Goal: Complete application form: Complete application form

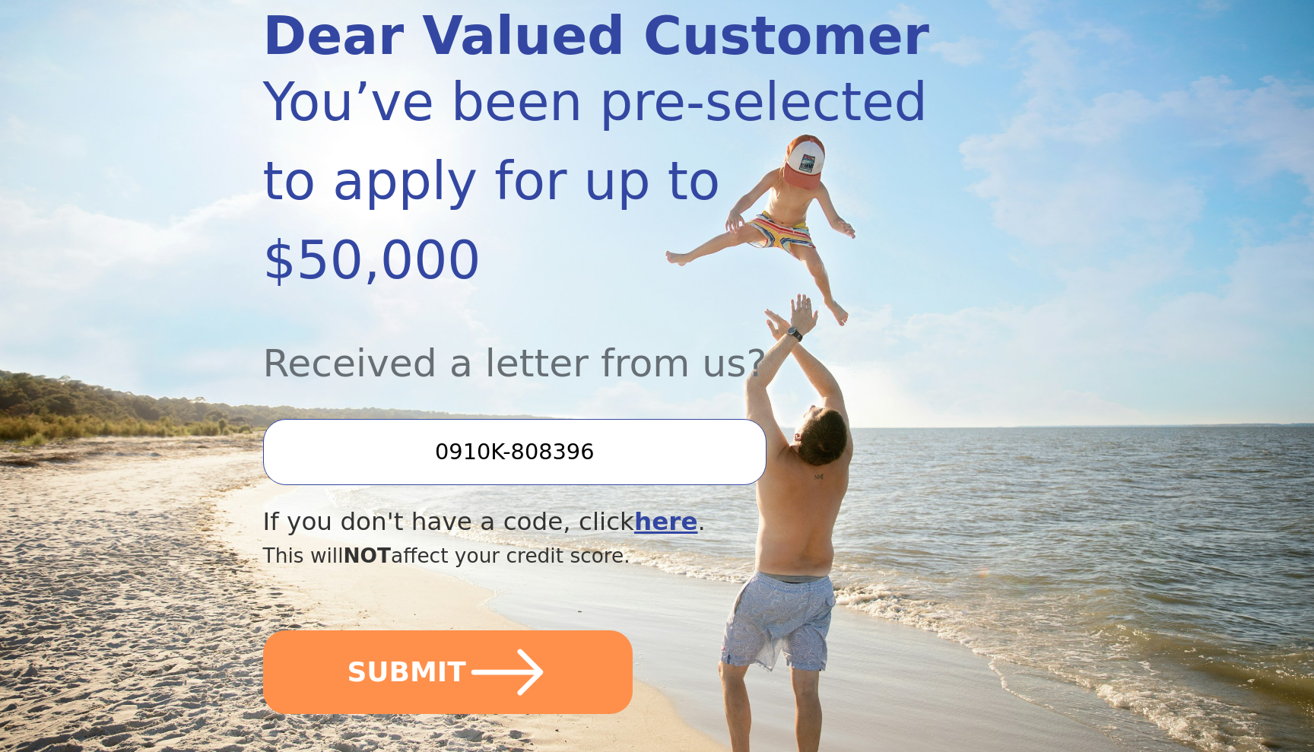
scroll to position [290, 0]
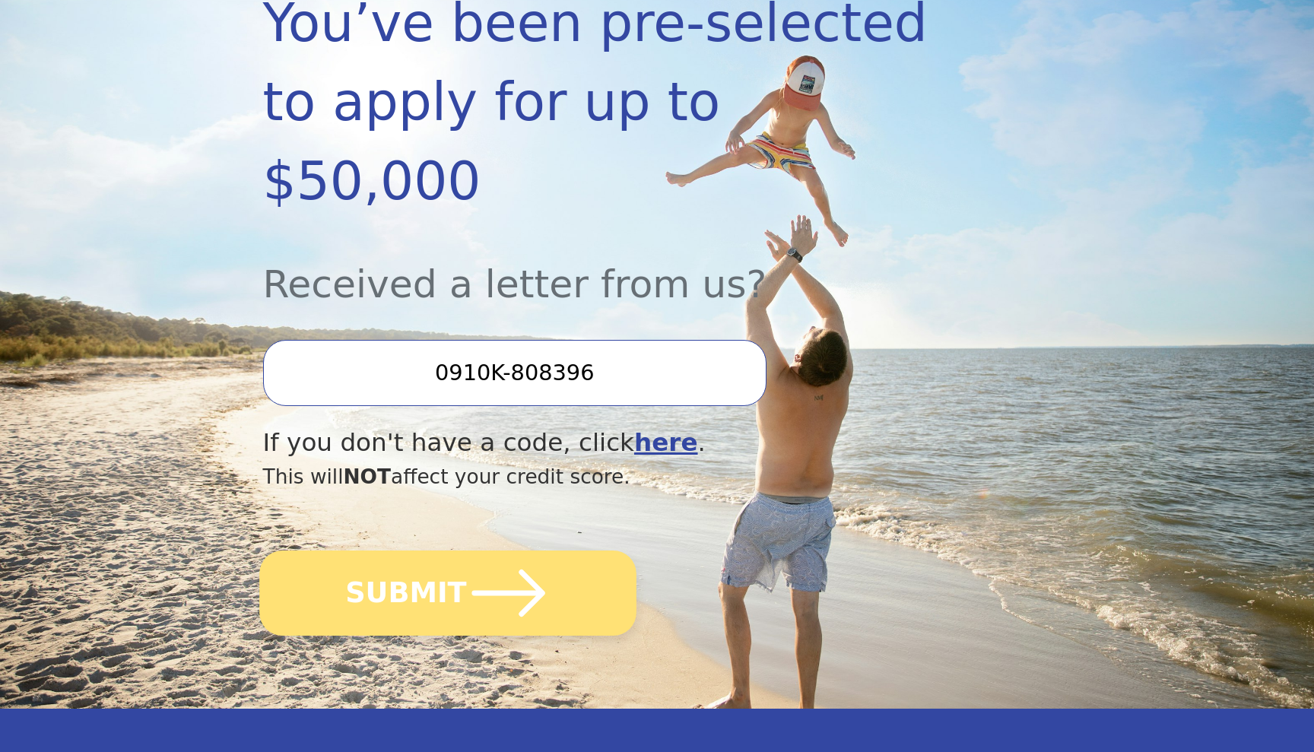
click at [557, 550] on button "SUBMIT" at bounding box center [447, 592] width 377 height 85
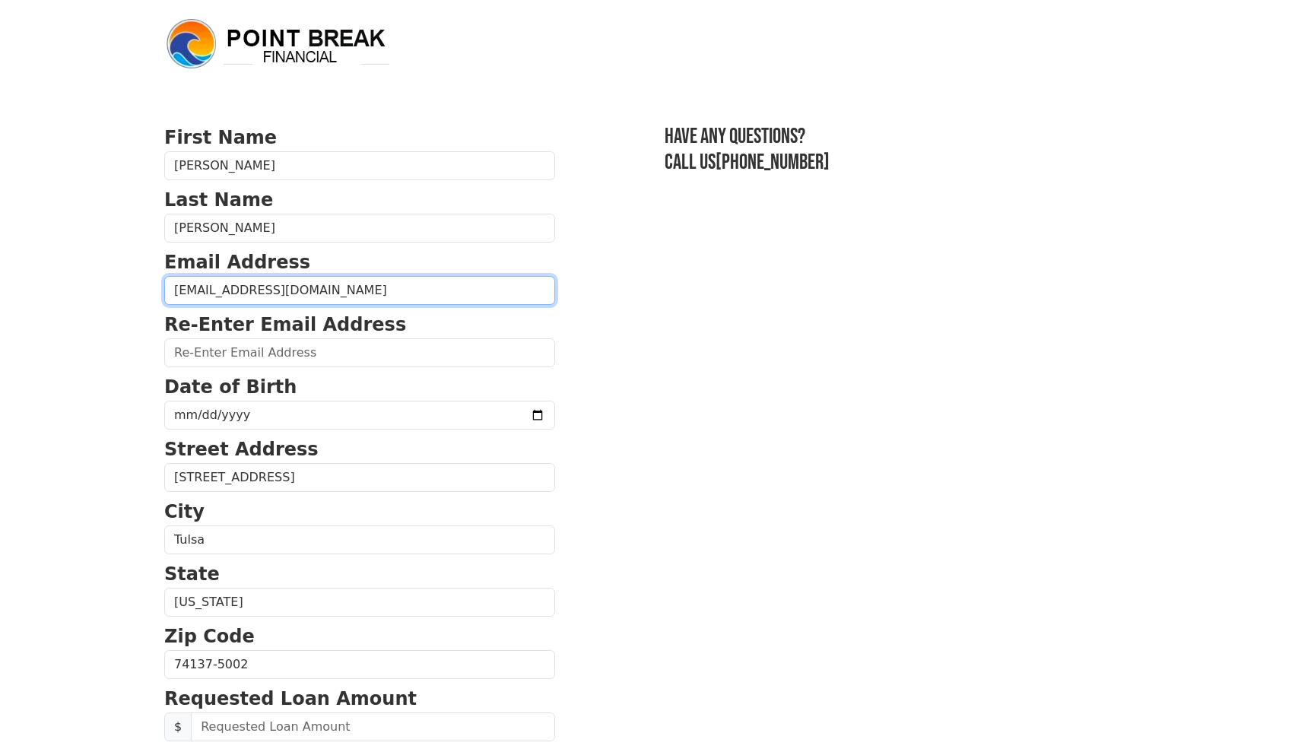
type input "tecampbell12@gmail.com"
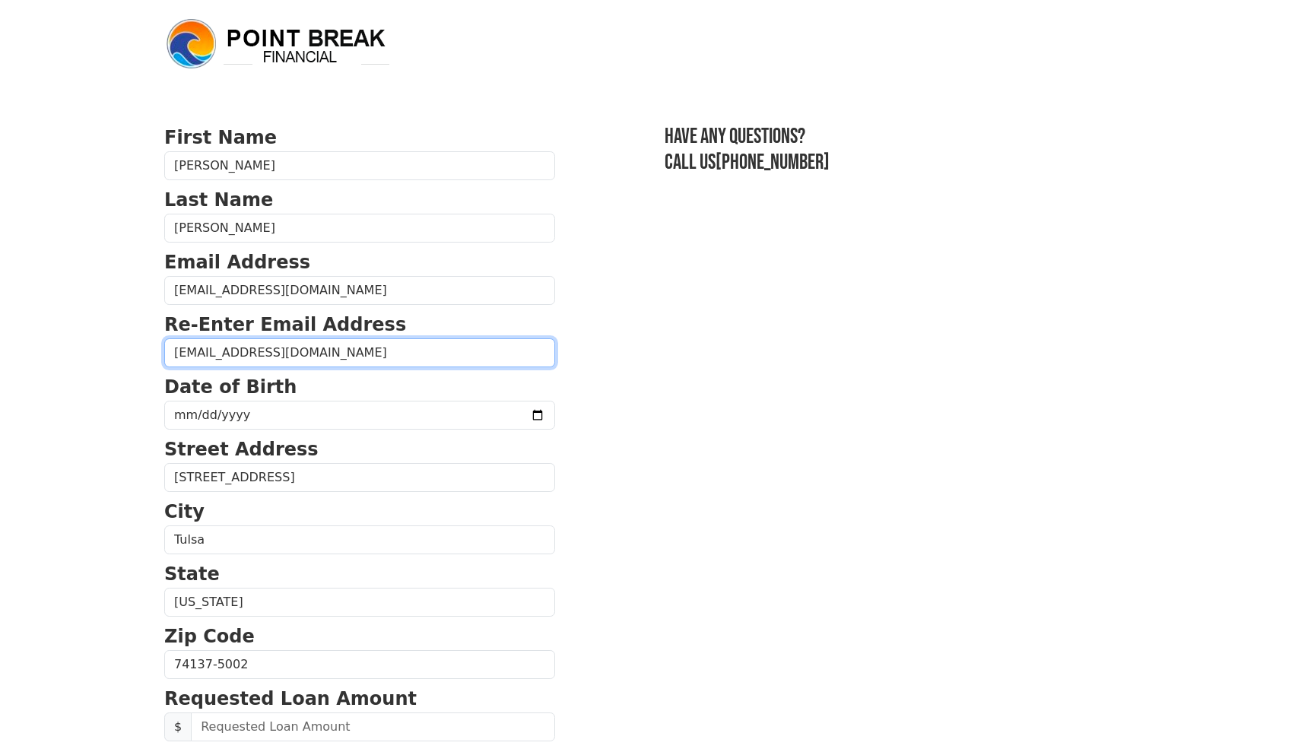
type input "tecampbell12@gmail.com"
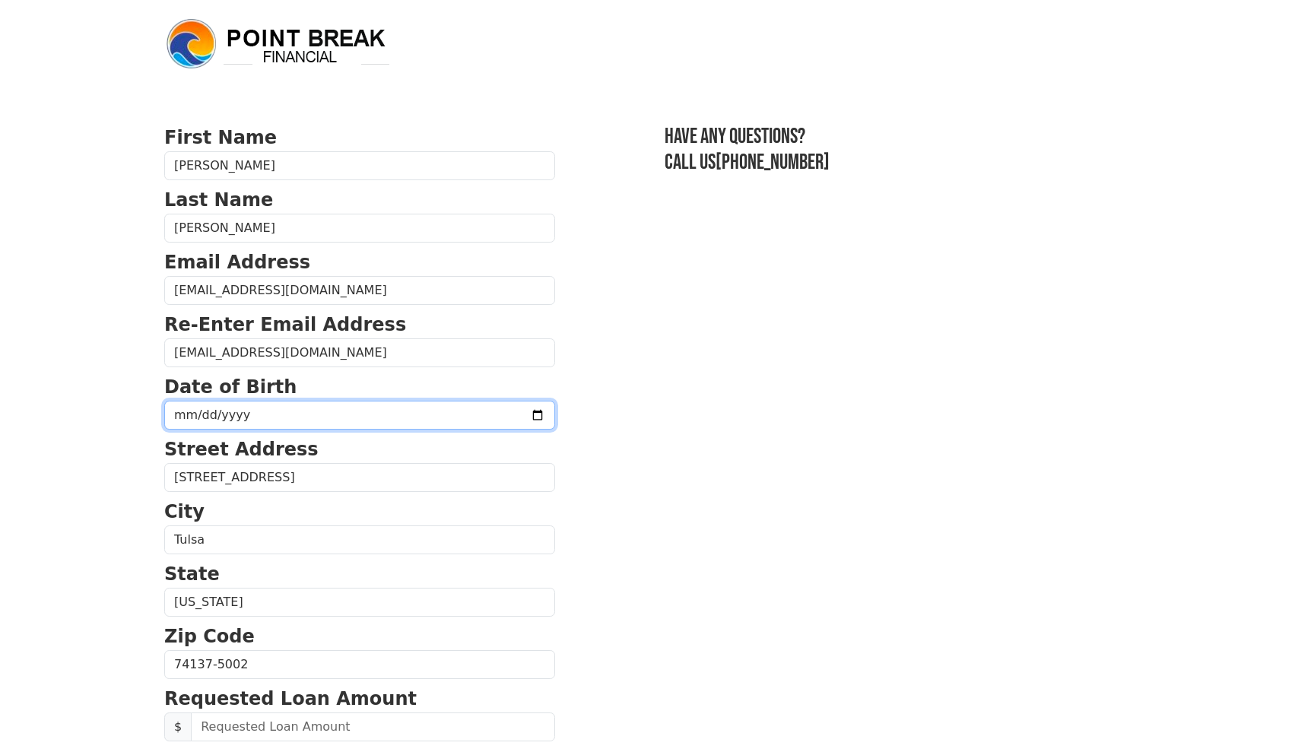
click at [265, 408] on input "date" at bounding box center [359, 415] width 391 height 29
click at [201, 417] on input "date" at bounding box center [359, 415] width 391 height 29
click at [241, 415] on input "date" at bounding box center [359, 415] width 391 height 29
click at [227, 414] on input "date" at bounding box center [359, 415] width 391 height 29
type input "1987-03-15"
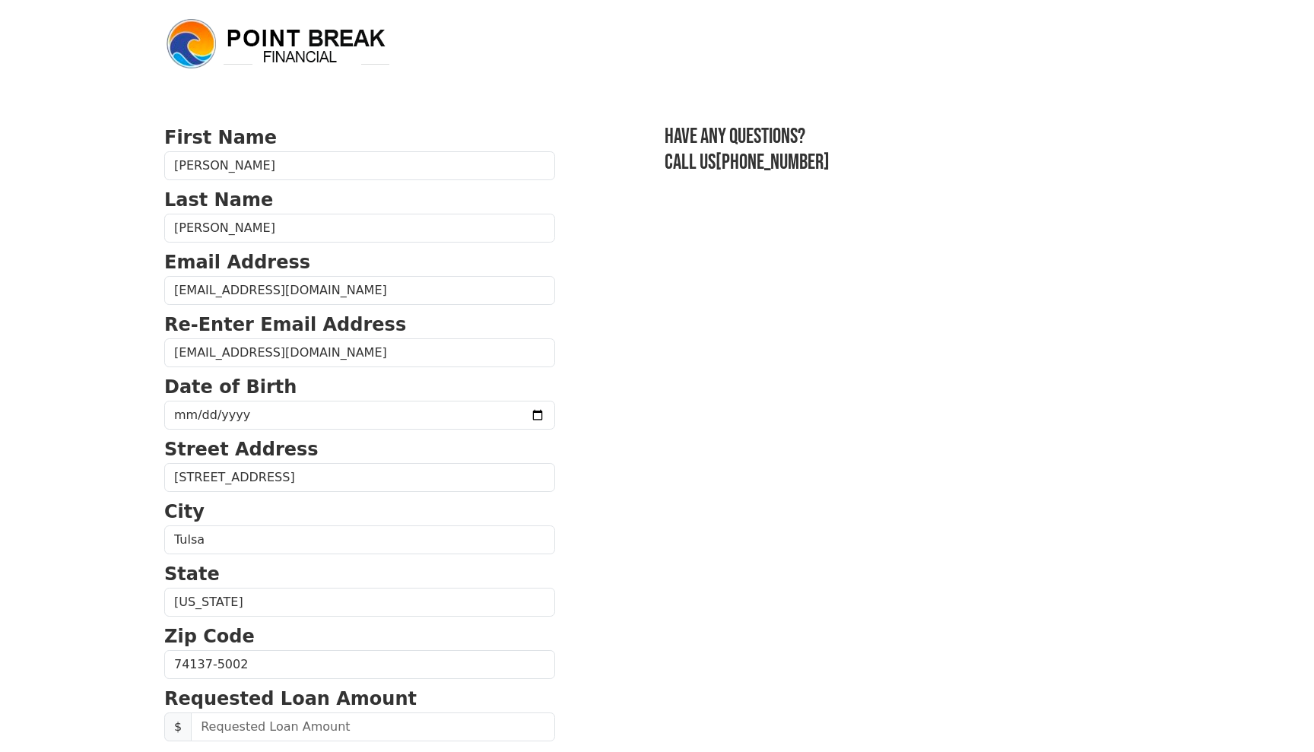
click at [650, 437] on section "First Name Thomas Last Name Campbell Email Address tecampbell12@gmail.com Re-En…" at bounding box center [656, 666] width 985 height 1084
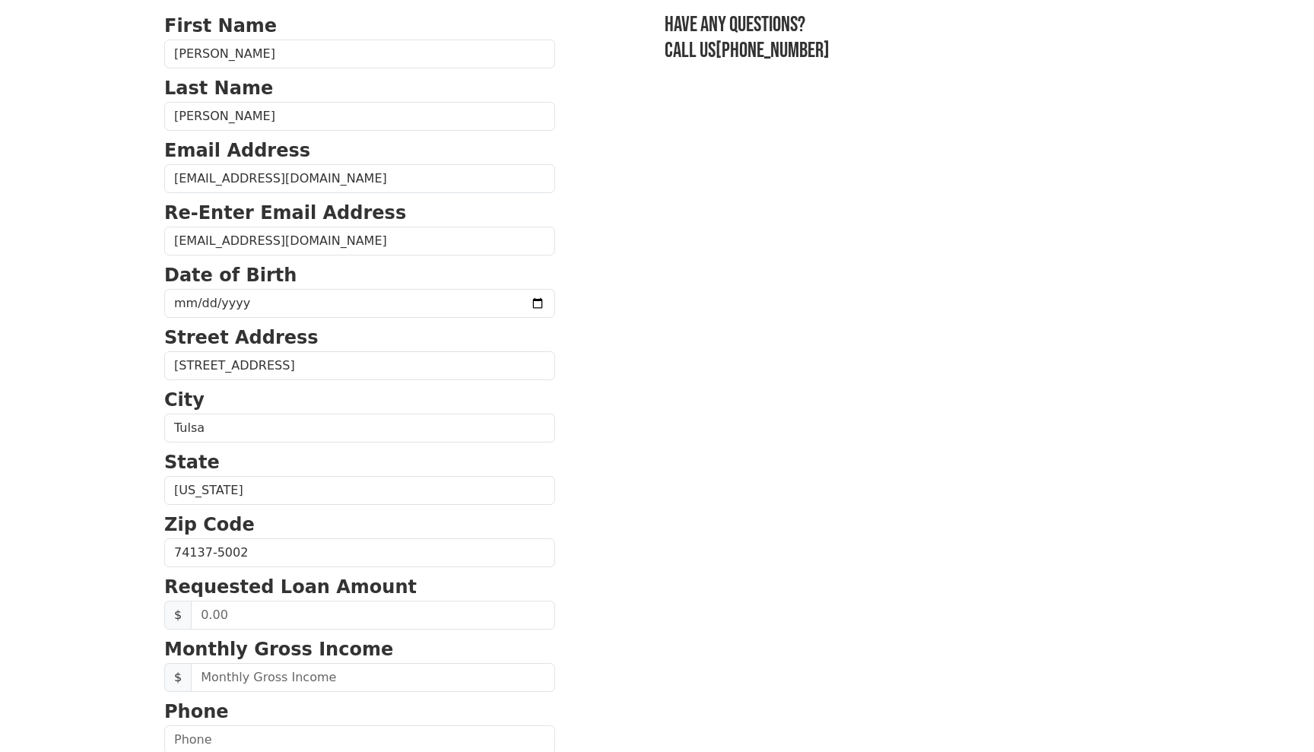
scroll to position [116, 0]
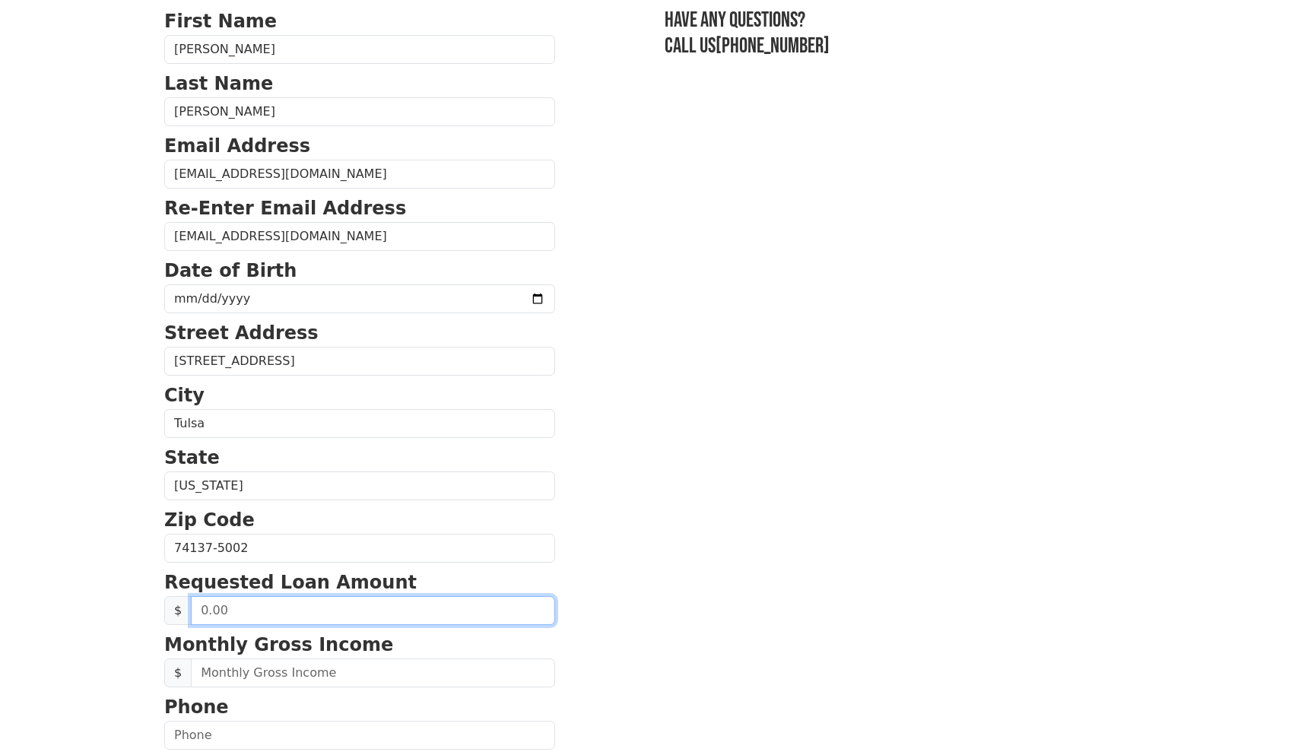
click at [293, 619] on input "text" at bounding box center [373, 610] width 364 height 29
type input "1.00"
type input "5,000.00"
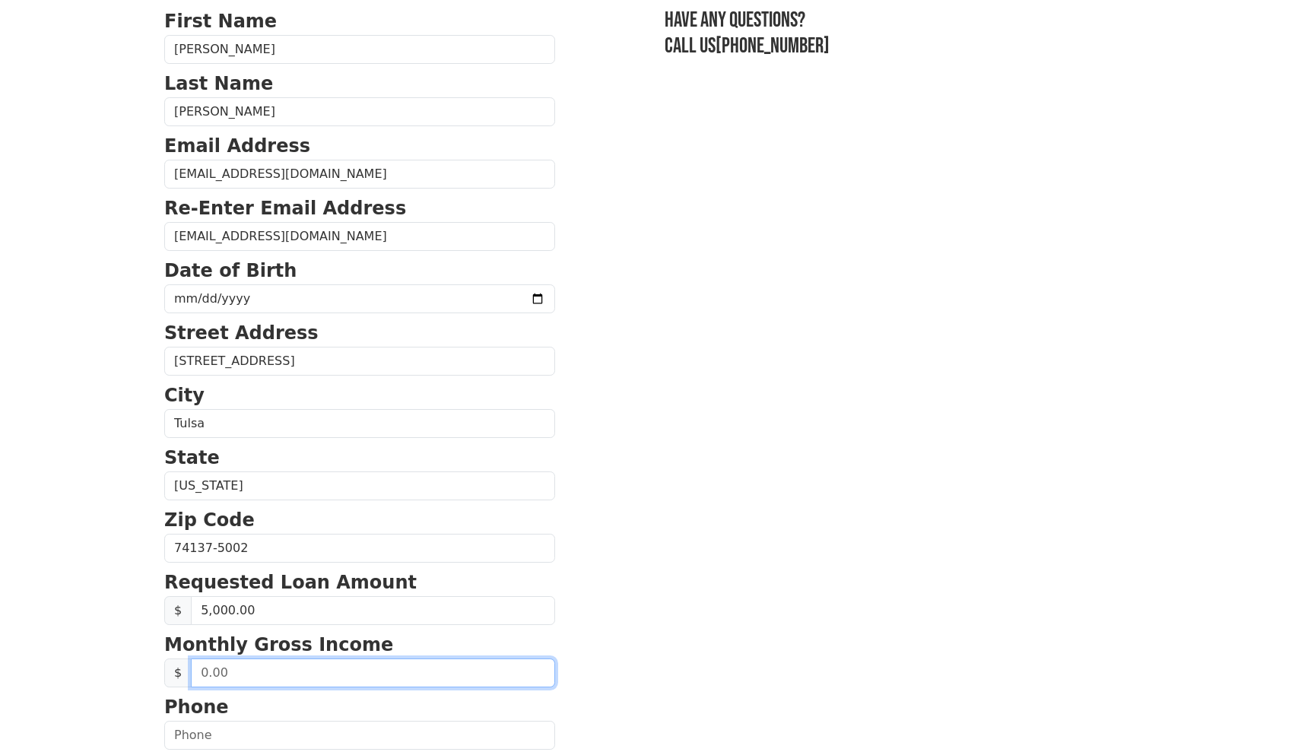
click at [280, 668] on input "text" at bounding box center [373, 672] width 364 height 29
type input "6,000.00"
click at [545, 613] on section "First Name Thomas Last Name Campbell Email Address tecampbell12@gmail.com Re-En…" at bounding box center [656, 550] width 985 height 1084
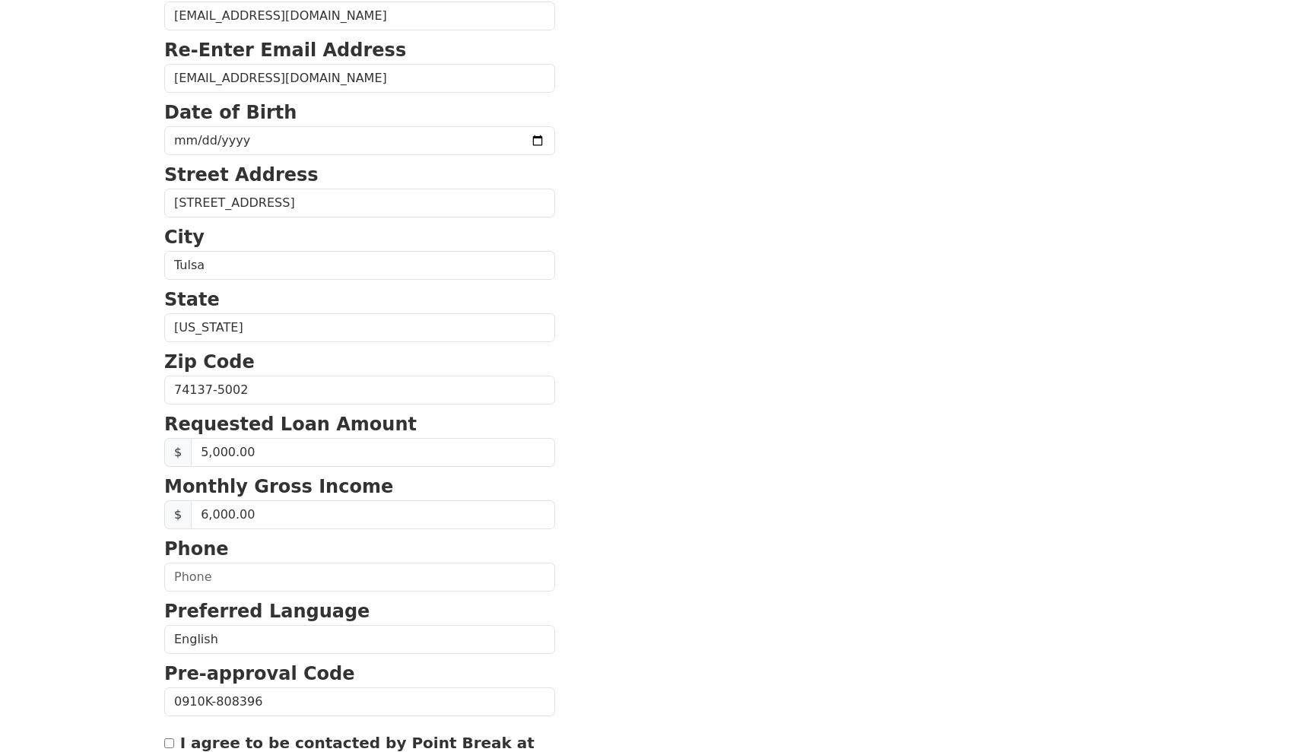
scroll to position [328, 0]
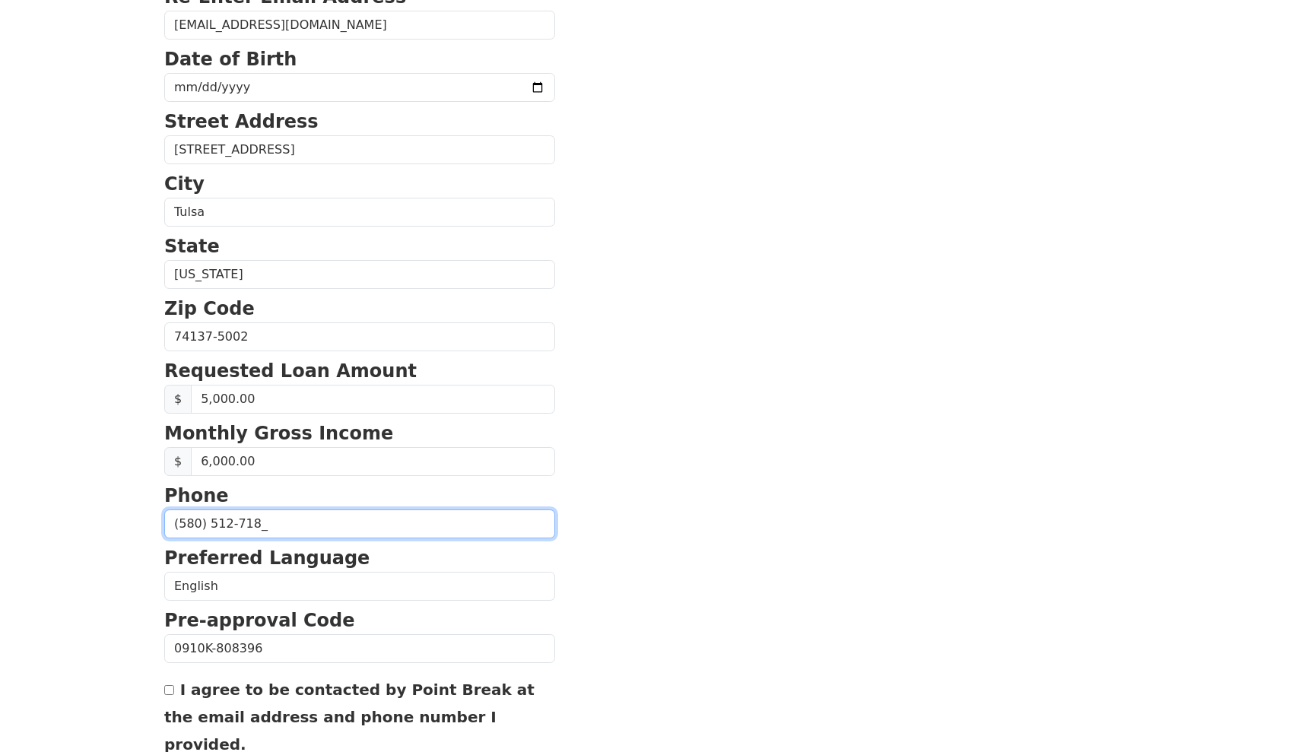
type input "(580) 512-7181"
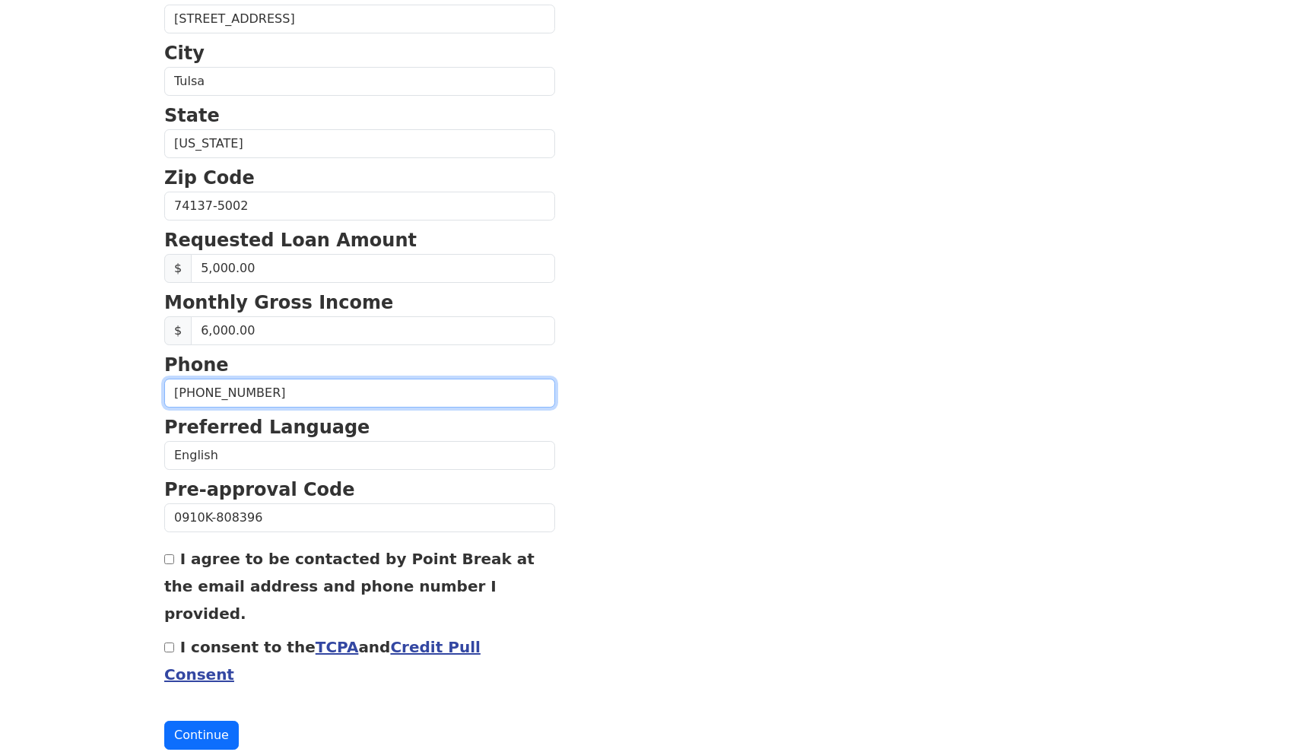
scroll to position [458, 0]
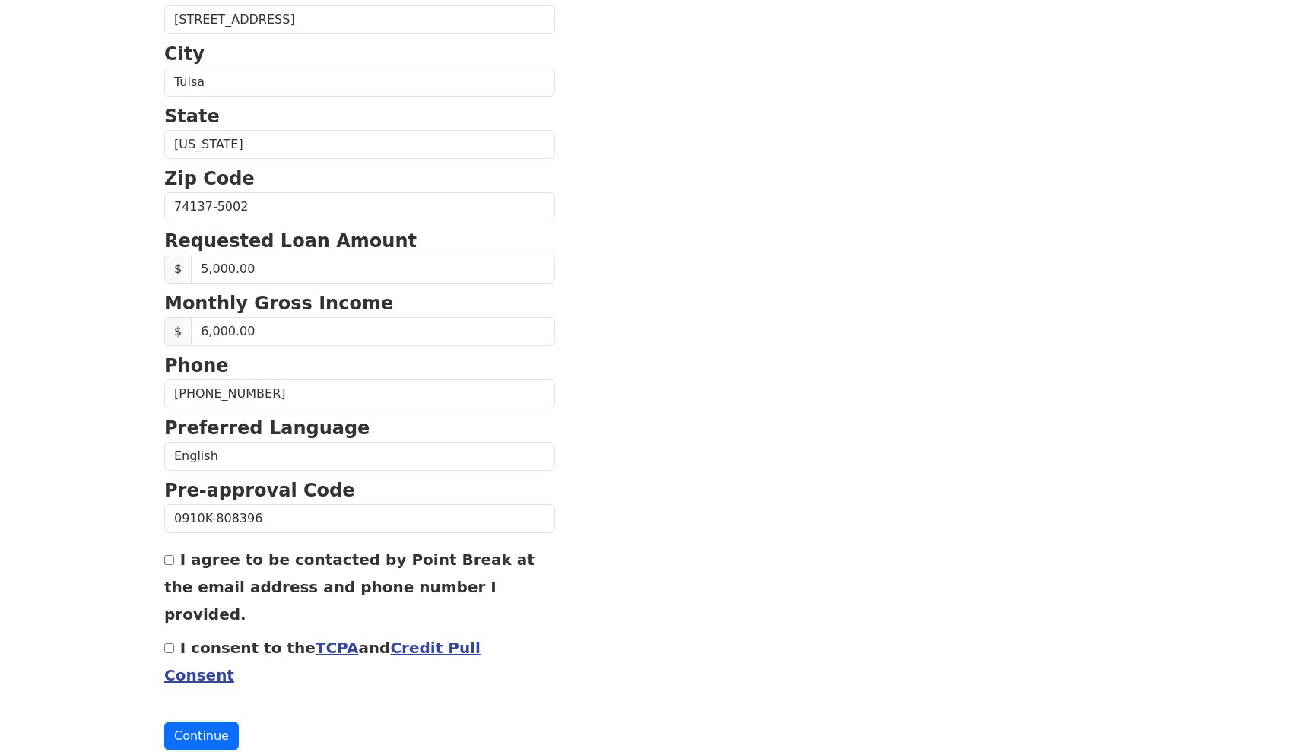
click at [170, 565] on input "I agree to be contacted by Point Break at the email address and phone number I …" at bounding box center [169, 560] width 10 height 10
checkbox input "true"
click at [172, 643] on input "I consent to the TCPA and Credit Pull Consent" at bounding box center [169, 648] width 10 height 10
checkbox input "true"
click at [195, 722] on button "Continue" at bounding box center [201, 736] width 75 height 29
